Goal: Information Seeking & Learning: Understand process/instructions

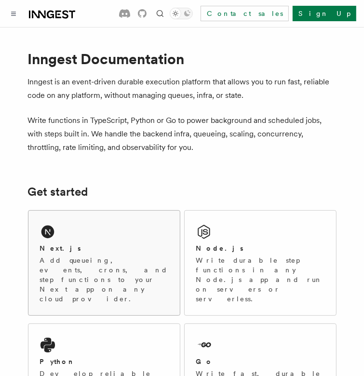
click at [87, 247] on div "Next.js" at bounding box center [104, 248] width 128 height 10
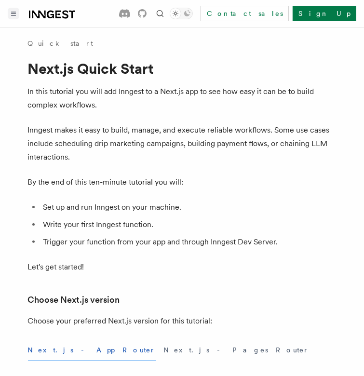
click at [12, 19] on button "Toggle navigation" at bounding box center [14, 14] width 12 height 12
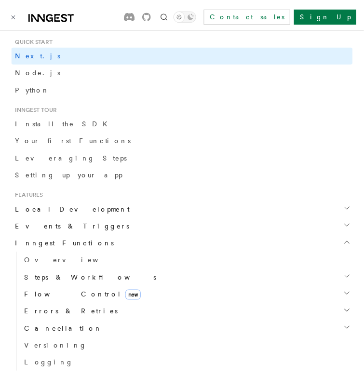
scroll to position [116, 0]
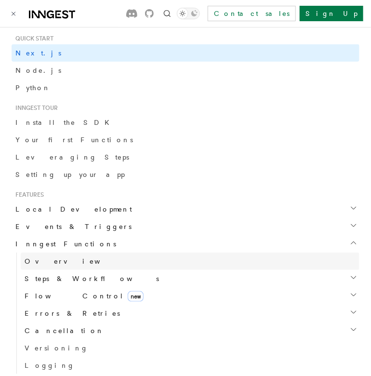
click at [38, 262] on span "Overview" at bounding box center [74, 261] width 99 height 8
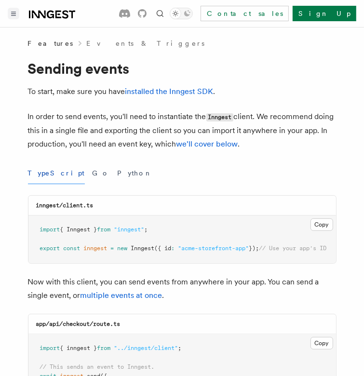
click at [15, 13] on icon "Toggle navigation" at bounding box center [13, 14] width 5 height 4
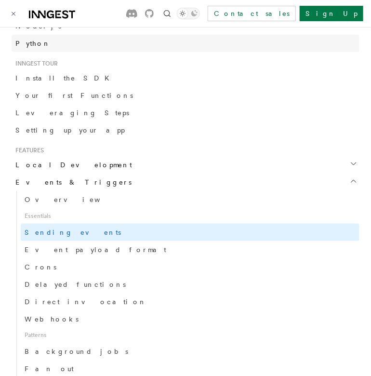
scroll to position [162, 0]
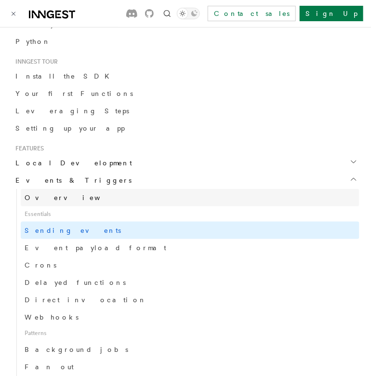
click at [52, 200] on span "Overview" at bounding box center [74, 198] width 99 height 8
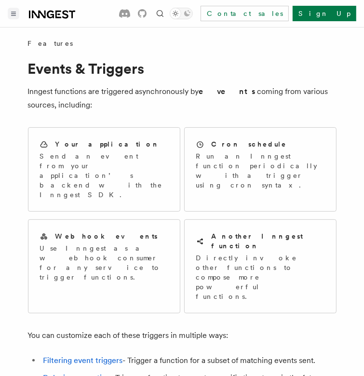
click at [19, 13] on div at bounding box center [41, 13] width 67 height 13
click at [13, 13] on icon "Toggle navigation" at bounding box center [13, 14] width 5 height 4
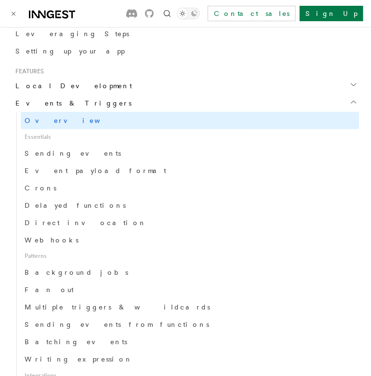
scroll to position [252, 0]
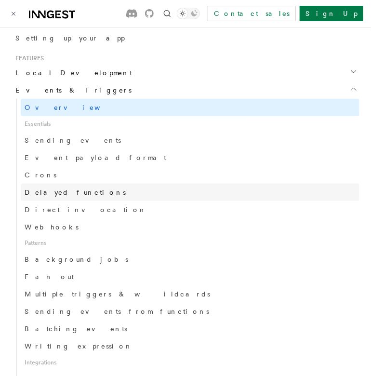
click at [78, 194] on span "Delayed functions" at bounding box center [75, 192] width 101 height 8
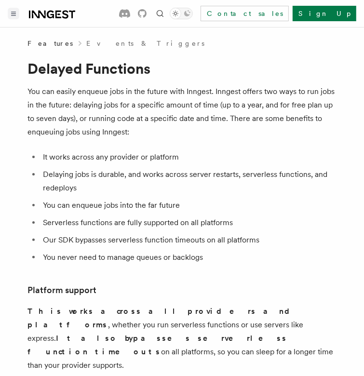
click at [11, 10] on button "Toggle navigation" at bounding box center [14, 14] width 12 height 12
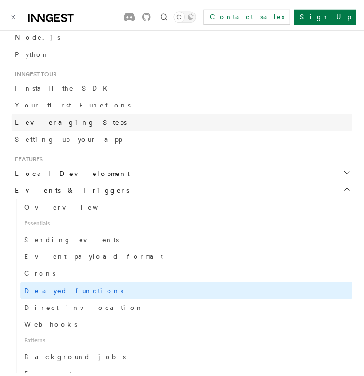
scroll to position [153, 0]
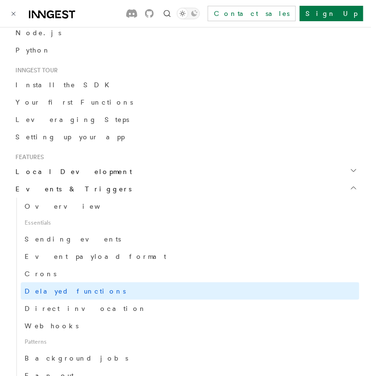
click at [72, 169] on span "Local Development" at bounding box center [72, 172] width 120 height 10
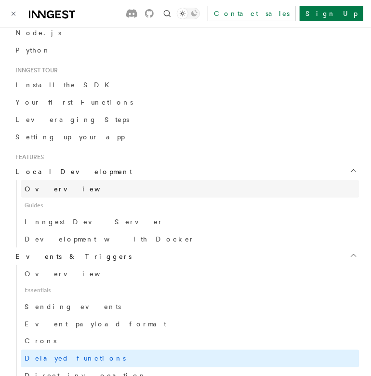
click at [42, 192] on span "Overview" at bounding box center [74, 189] width 99 height 8
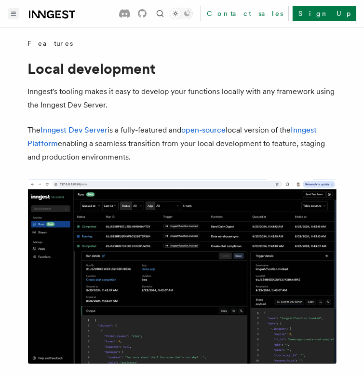
click at [15, 13] on icon "Toggle navigation" at bounding box center [13, 14] width 5 height 4
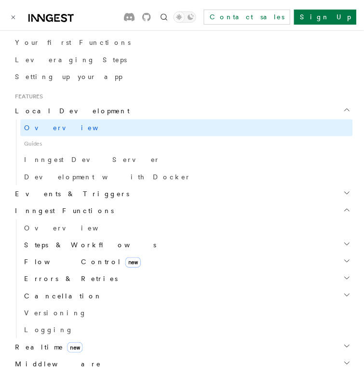
scroll to position [218, 0]
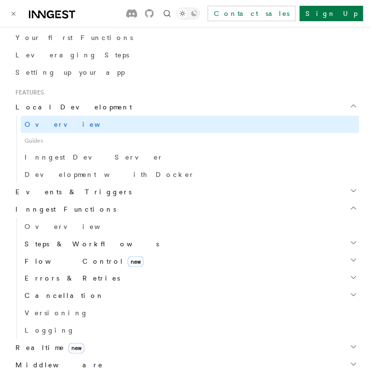
click at [117, 210] on h2 "Inngest Functions" at bounding box center [186, 208] width 348 height 17
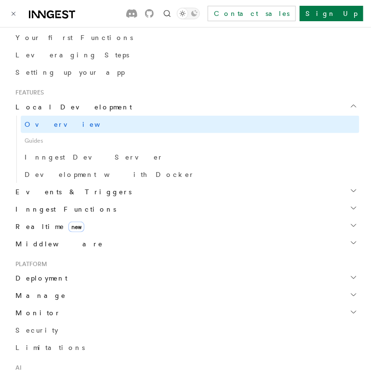
click at [179, 104] on h2 "Local Development" at bounding box center [186, 106] width 348 height 17
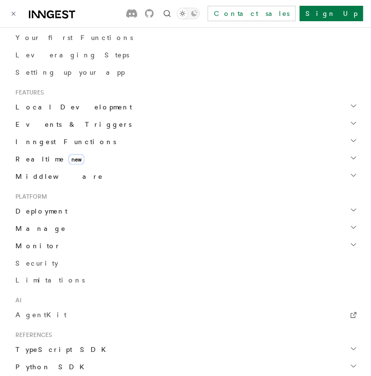
click at [36, 204] on h2 "Deployment" at bounding box center [186, 210] width 348 height 17
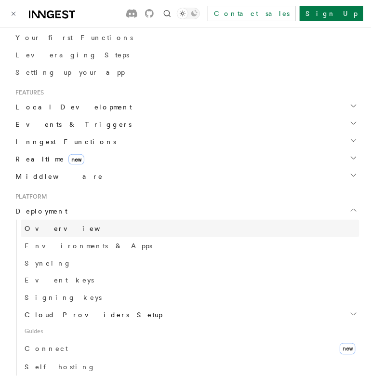
click at [49, 226] on span "Overview" at bounding box center [74, 228] width 99 height 8
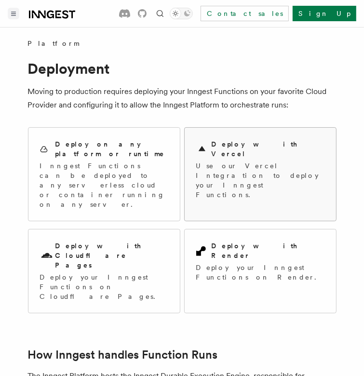
click at [229, 149] on h2 "Deploy with Vercel" at bounding box center [267, 148] width 113 height 19
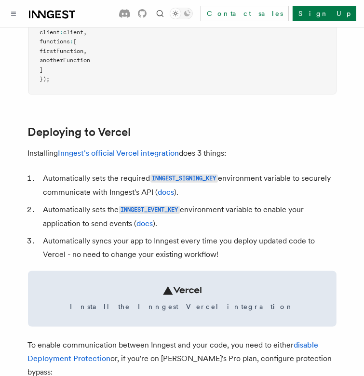
scroll to position [371, 0]
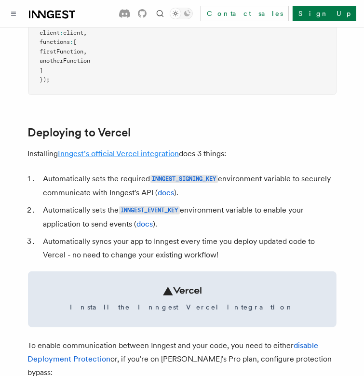
click at [127, 158] on link "Inngest's official Vercel integration" at bounding box center [118, 153] width 121 height 9
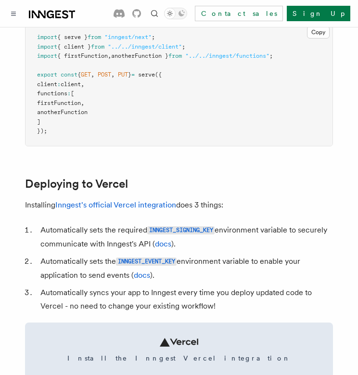
scroll to position [323, 0]
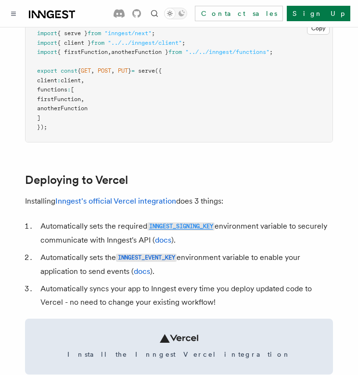
click at [193, 231] on code "INNGEST_SIGNING_KEY" at bounding box center [180, 226] width 67 height 8
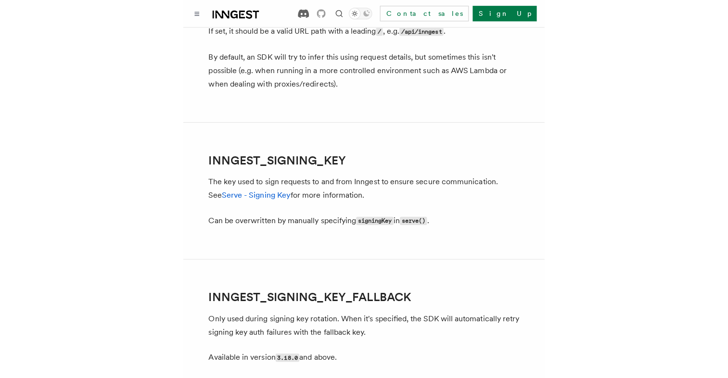
scroll to position [1649, 0]
